Goal: Entertainment & Leisure: Consume media (video, audio)

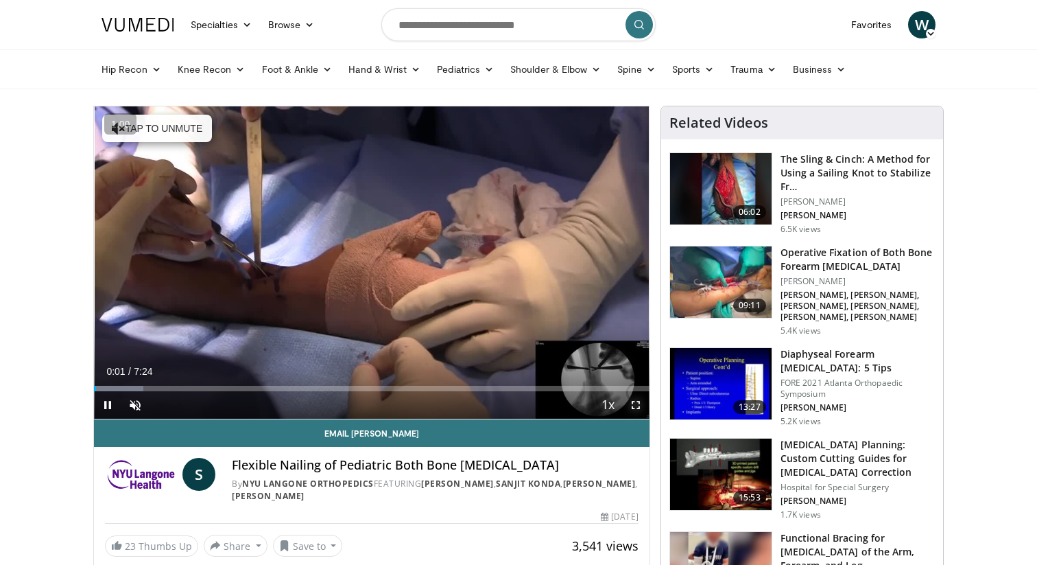
click at [636, 401] on span "Video Player" at bounding box center [635, 404] width 27 height 27
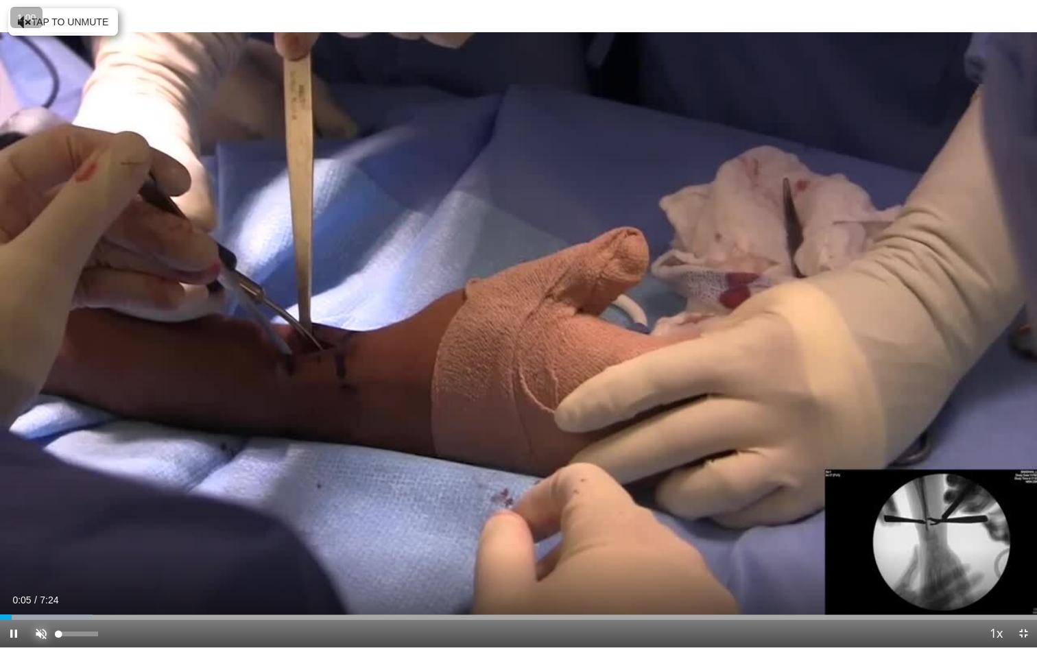
click at [37, 564] on span "Video Player" at bounding box center [40, 633] width 27 height 27
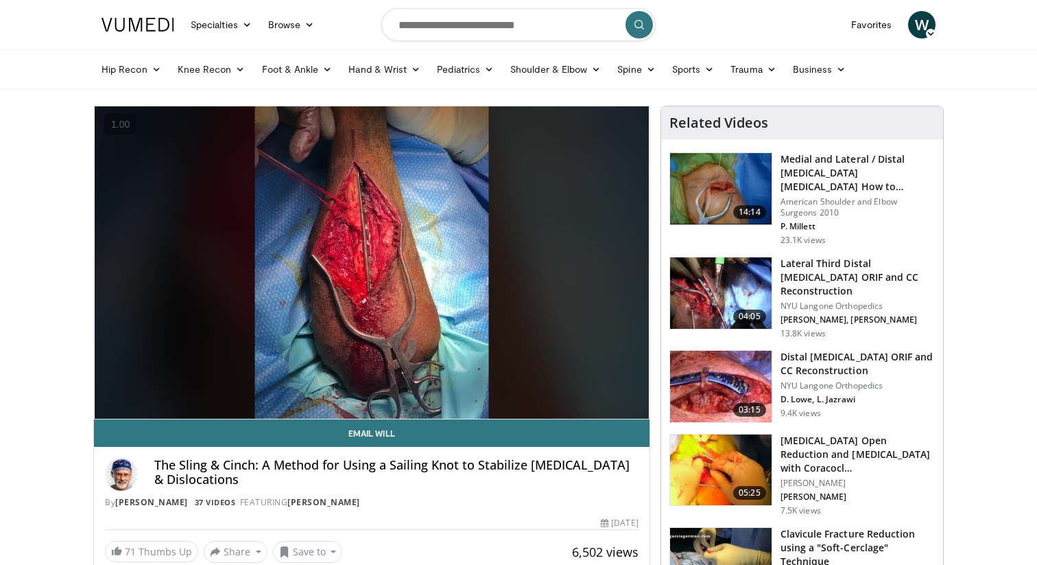
scroll to position [169, 0]
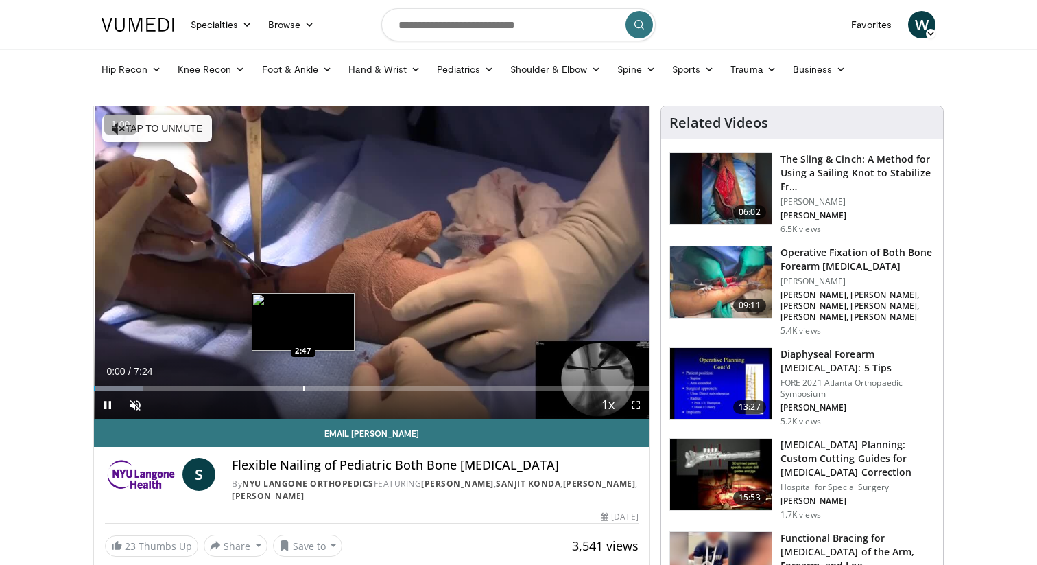
click at [301, 384] on div "Loaded : 8.90% 0:01 2:47" at bounding box center [372, 384] width 556 height 13
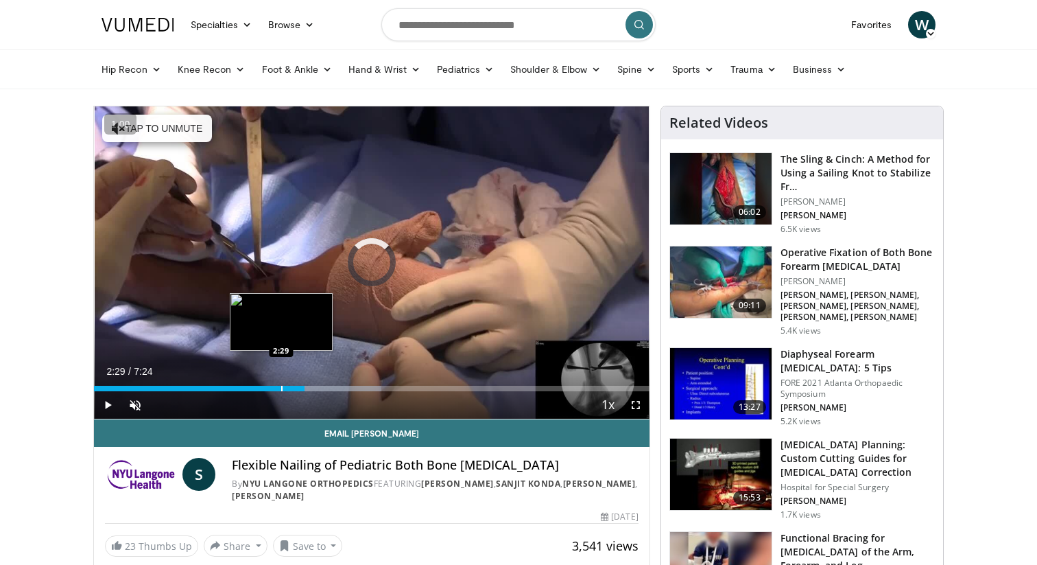
click at [281, 381] on div "Loaded : 51.75% 2:48 2:29" at bounding box center [372, 384] width 556 height 13
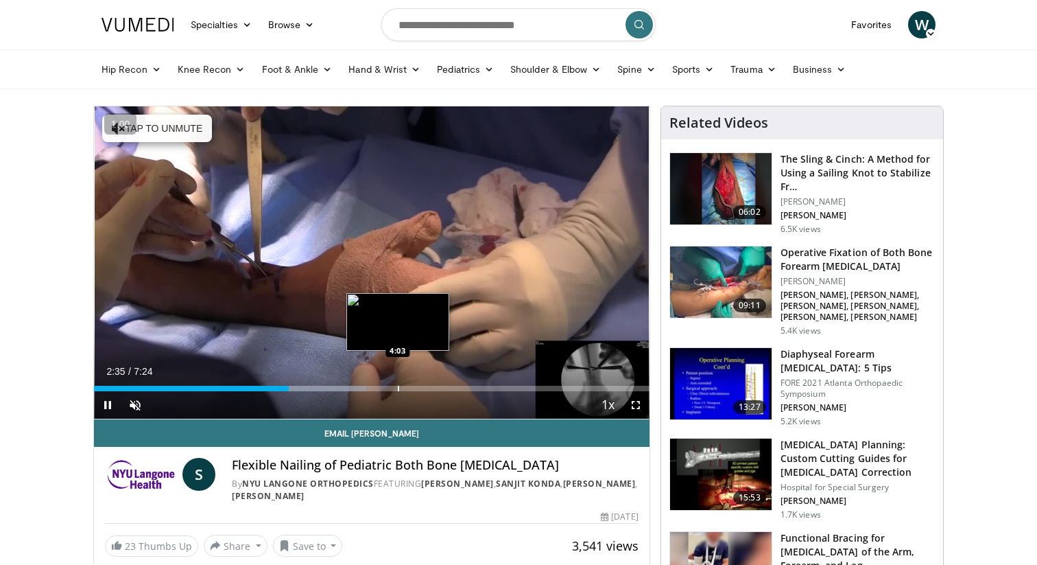
click at [395, 382] on div "Loaded : 49.04% 2:35 4:03" at bounding box center [372, 384] width 556 height 13
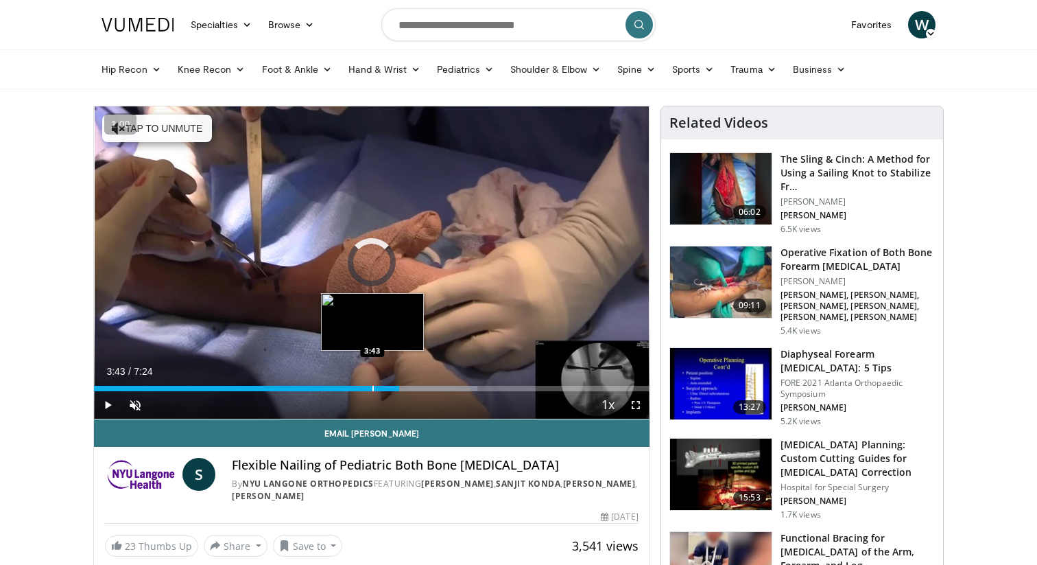
click at [373, 390] on div "Progress Bar" at bounding box center [373, 388] width 1 height 5
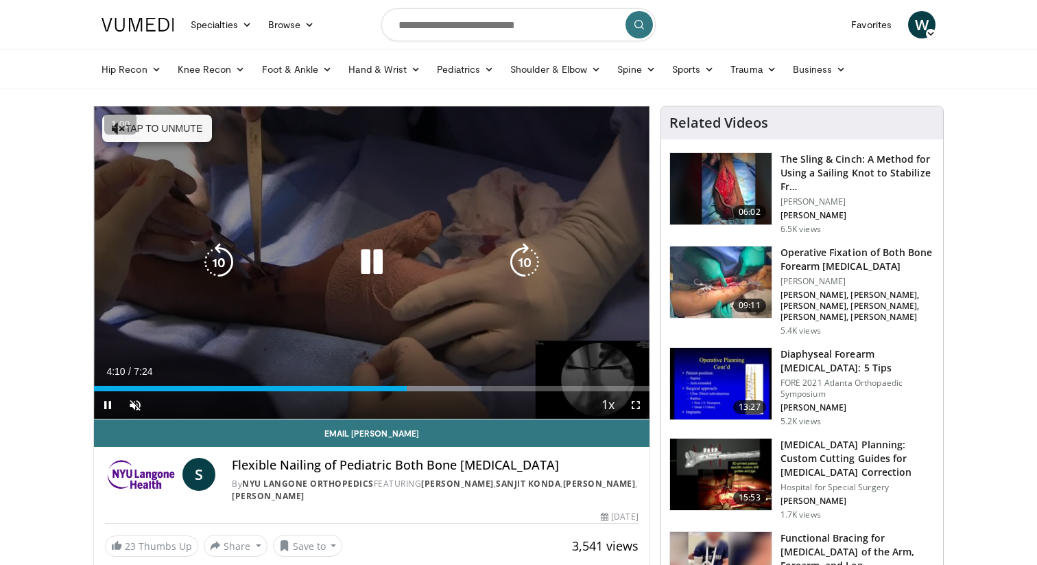
click at [381, 270] on icon "Video Player" at bounding box center [372, 262] width 38 height 38
